Goal: Transaction & Acquisition: Subscribe to service/newsletter

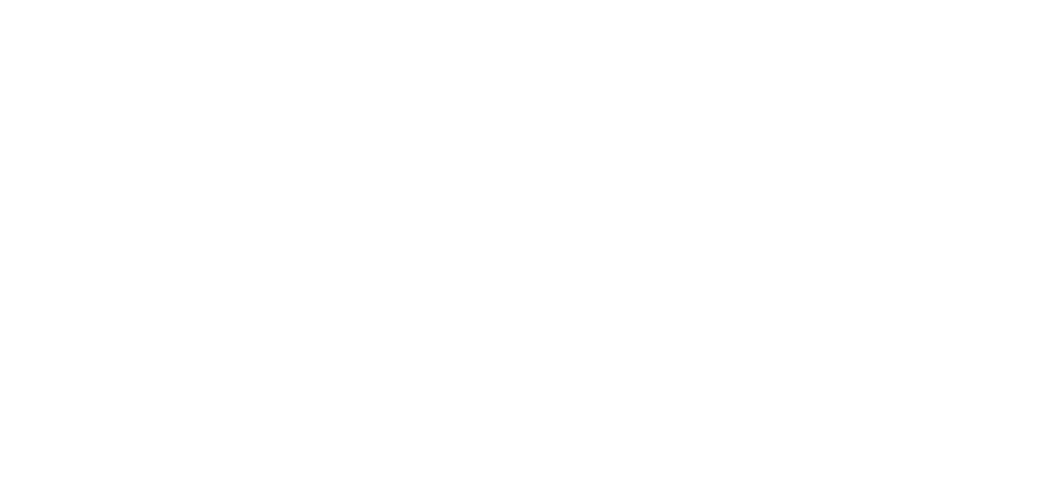
select select "*"
